Goal: Task Accomplishment & Management: Manage account settings

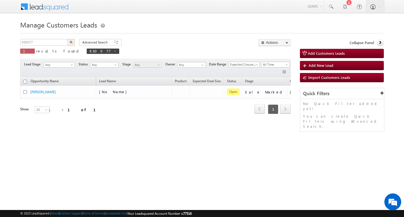
click at [52, 45] on input "930077" at bounding box center [44, 42] width 48 height 7
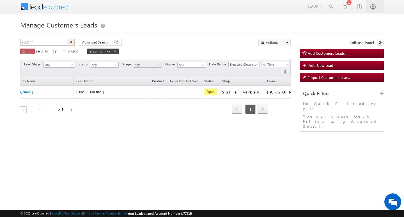
click at [52, 45] on input "930077" at bounding box center [44, 42] width 48 height 7
type input "Search Customers Leads"
click at [61, 40] on input "text" at bounding box center [44, 42] width 48 height 7
paste input "930773"
type input "930773"
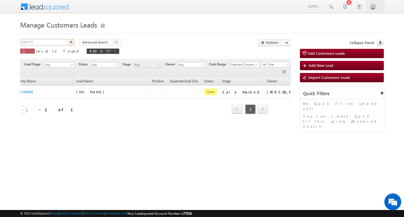
click at [67, 39] on button "button" at bounding box center [70, 42] width 7 height 7
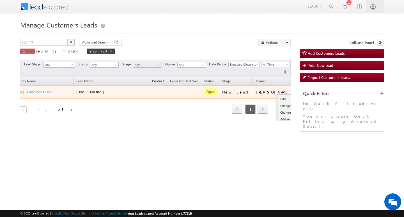
click at [300, 91] on button "button" at bounding box center [303, 92] width 6 height 6
click at [277, 96] on link "Edit" at bounding box center [291, 99] width 28 height 7
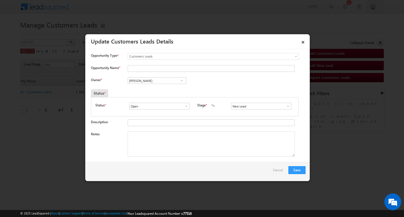
click at [195, 65] on div "Opportunity Type * Select any Activity Bank Mitra Leads Builders Leads Customer…" at bounding box center [198, 59] width 214 height 12
click at [191, 70] on input "Opportunity Name *" at bounding box center [211, 68] width 167 height 7
click at [154, 66] on input "Opportunity Name *" at bounding box center [211, 68] width 167 height 7
paste input "[PERSON_NAME]"
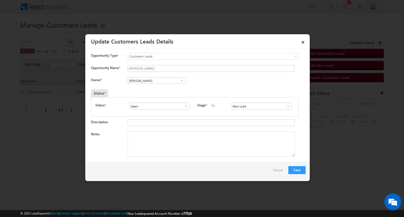
type input "[PERSON_NAME]"
click at [154, 77] on input "[PERSON_NAME]" at bounding box center [157, 80] width 59 height 7
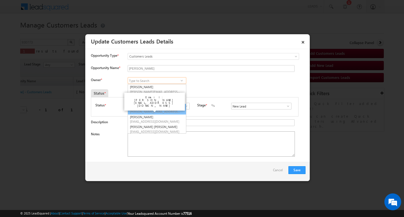
scroll to position [1, 0]
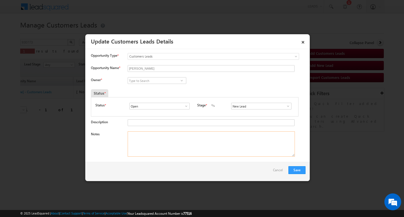
click at [197, 150] on textarea "Notes" at bounding box center [211, 143] width 167 height 25
click at [287, 105] on span at bounding box center [288, 106] width 6 height 4
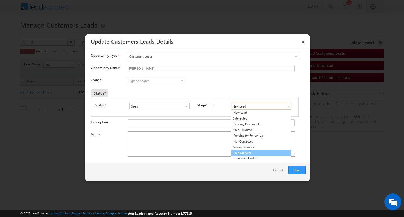
drag, startPoint x: 266, startPoint y: 153, endPoint x: 260, endPoint y: 153, distance: 6.8
click at [266, 153] on link "Sale Marked" at bounding box center [261, 153] width 60 height 6
type input "Sale Marked"
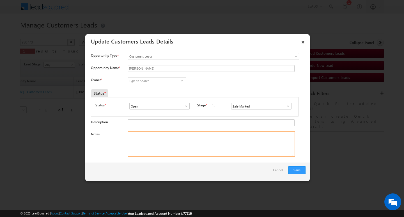
drag, startPoint x: 198, startPoint y: 149, endPoint x: 43, endPoint y: 65, distance: 175.9
click at [197, 149] on textarea "Notes" at bounding box center [211, 143] width 167 height 25
click at [178, 142] on textarea "Notes" at bounding box center [211, 143] width 167 height 25
paste textarea "[PERSON_NAME] / AG : 35/ JOB / MOTHE INCOME : 43/ WOORAK EXPW : 9Y / EMI : 14/ …"
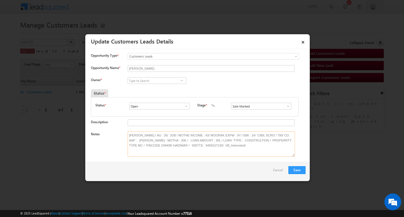
type textarea "[PERSON_NAME] / AG : 35/ JOB / MOTHE INCOME : 43/ WOORAK EXPW : 9Y / EMI : 14/ …"
click at [141, 80] on input at bounding box center [157, 80] width 59 height 7
click at [175, 79] on input at bounding box center [157, 80] width 59 height 7
paste input "[PERSON_NAME]"
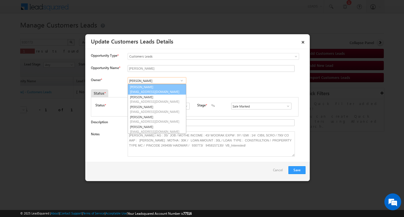
click at [173, 92] on span "[EMAIL_ADDRESS][DOMAIN_NAME]" at bounding box center [155, 91] width 50 height 4
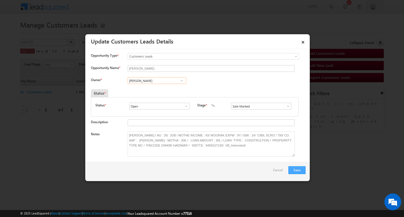
type input "[PERSON_NAME]"
click at [300, 169] on button "Save" at bounding box center [296, 170] width 17 height 8
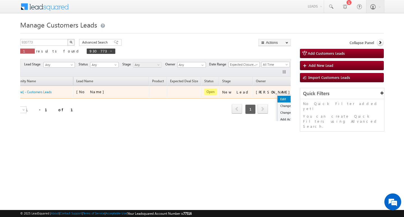
click at [277, 99] on link "Edit" at bounding box center [291, 99] width 28 height 7
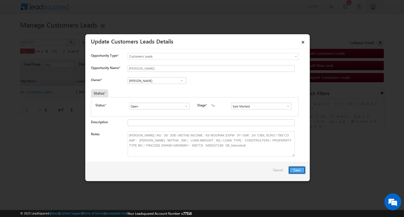
click at [295, 167] on button "Save" at bounding box center [296, 170] width 17 height 8
